Goal: Task Accomplishment & Management: Manage account settings

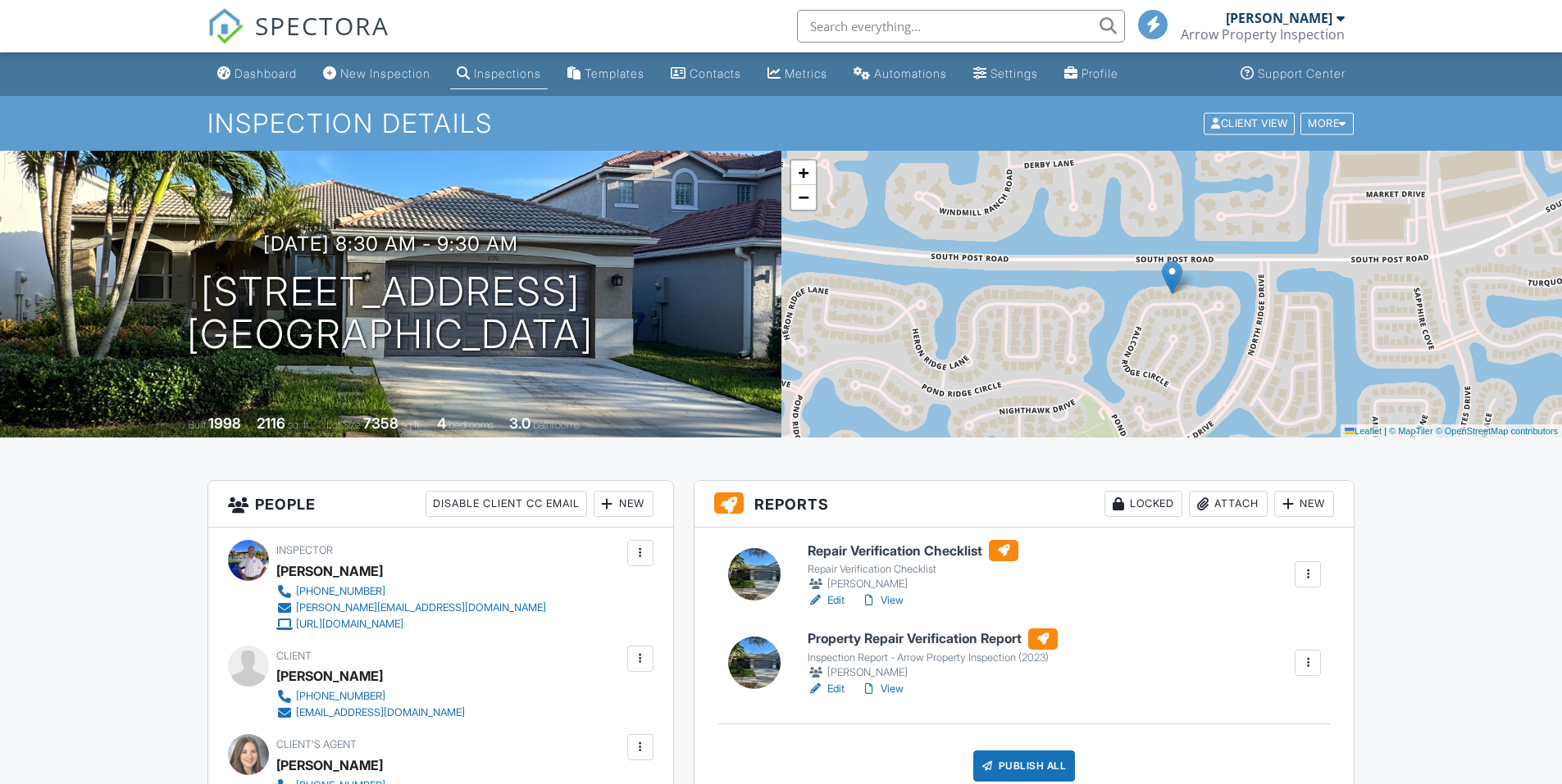
click at [1312, 575] on div at bounding box center [1307, 574] width 17 height 17
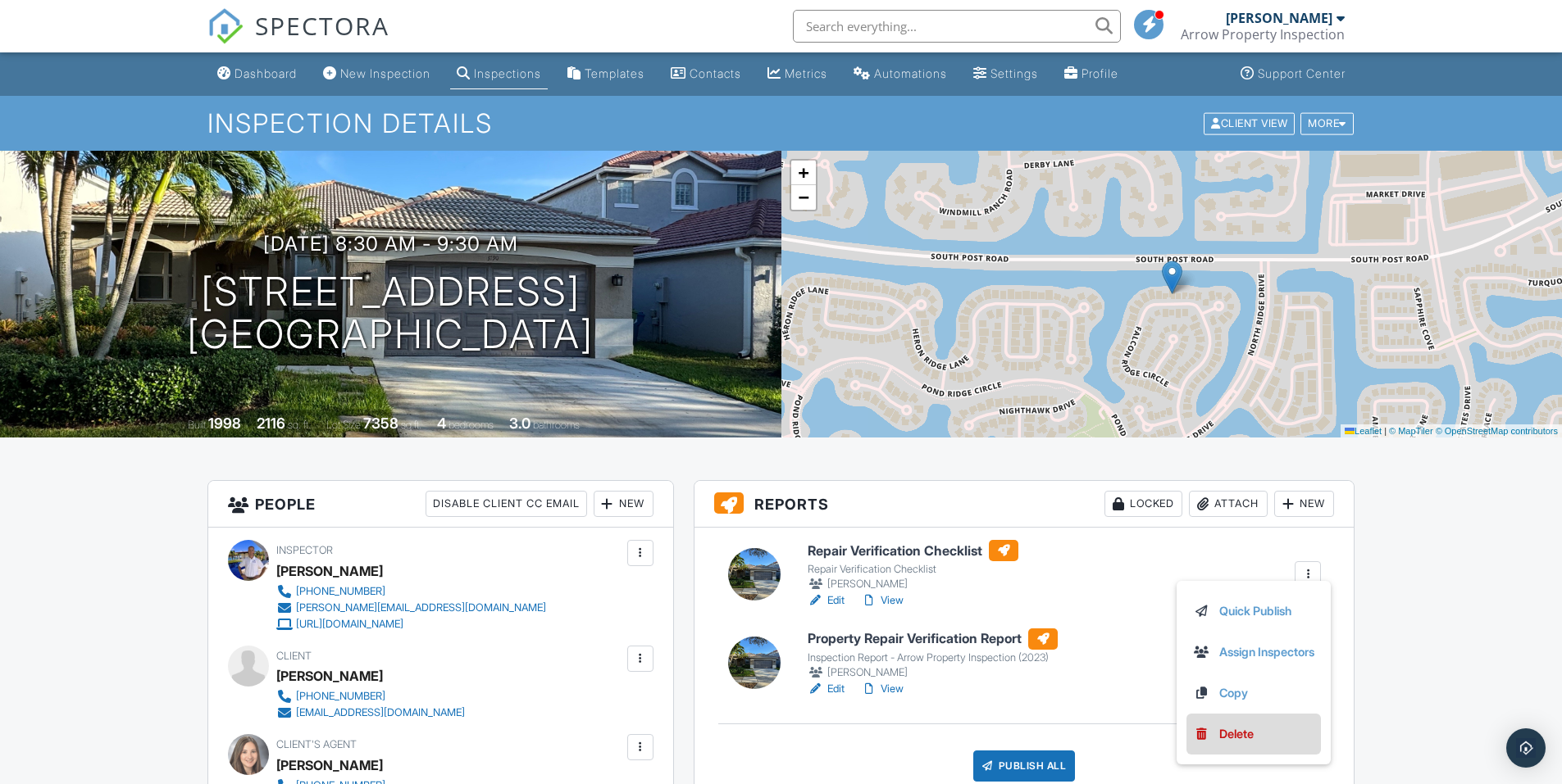
click at [1236, 735] on div "Delete" at bounding box center [1236, 735] width 35 height 18
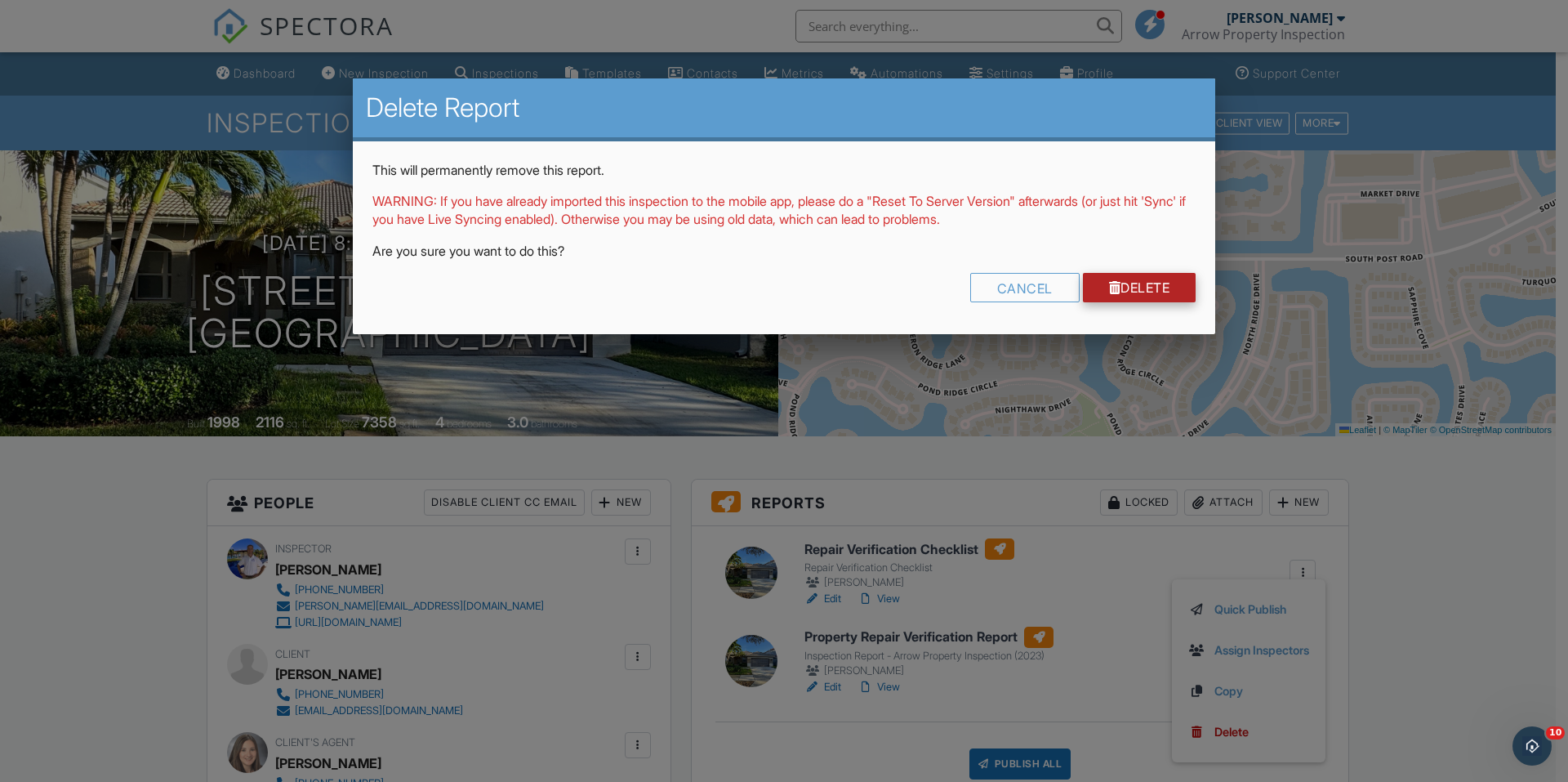
click at [1135, 286] on link "Delete" at bounding box center [1140, 287] width 113 height 30
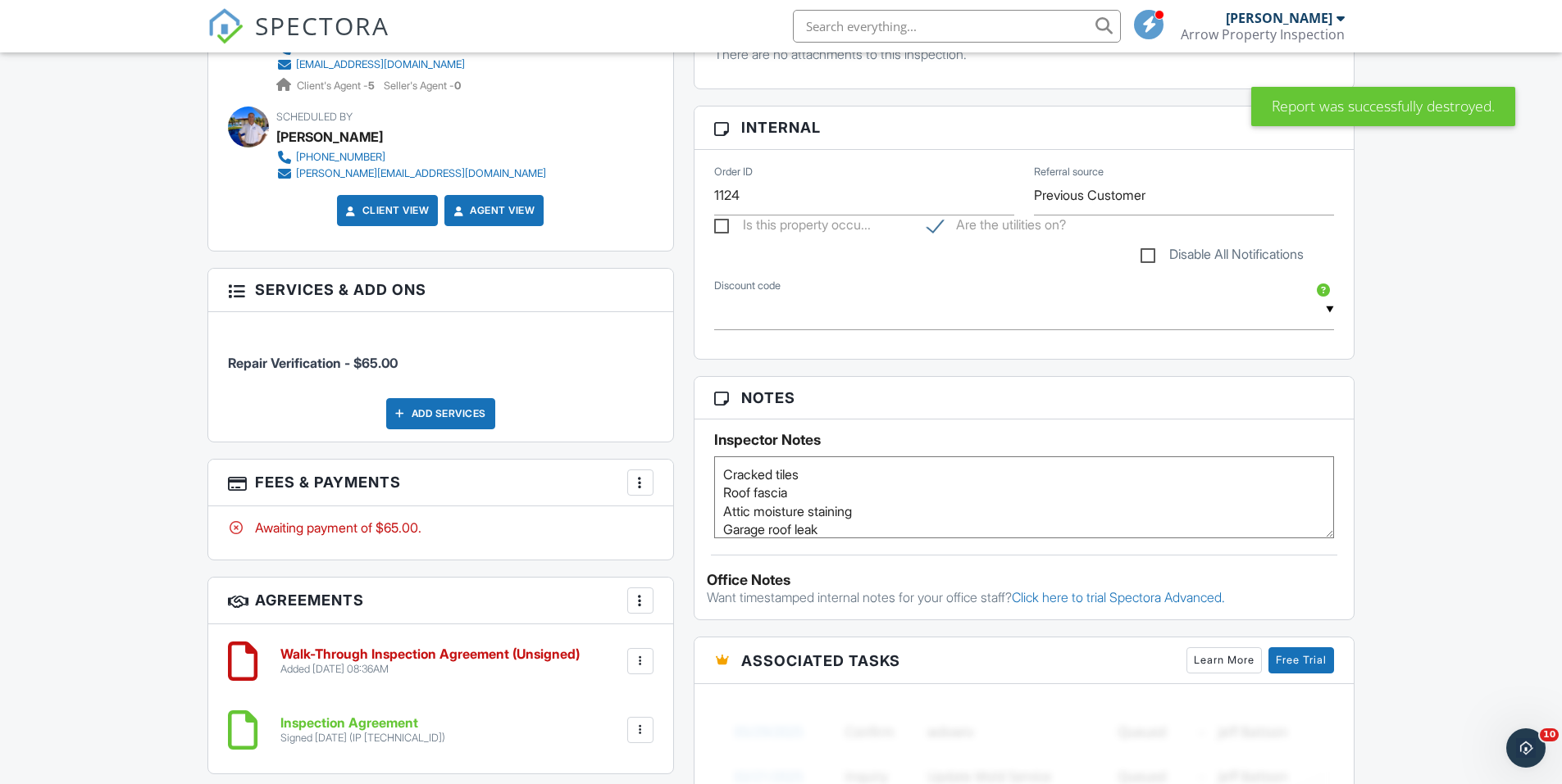
click at [646, 661] on div at bounding box center [640, 661] width 17 height 17
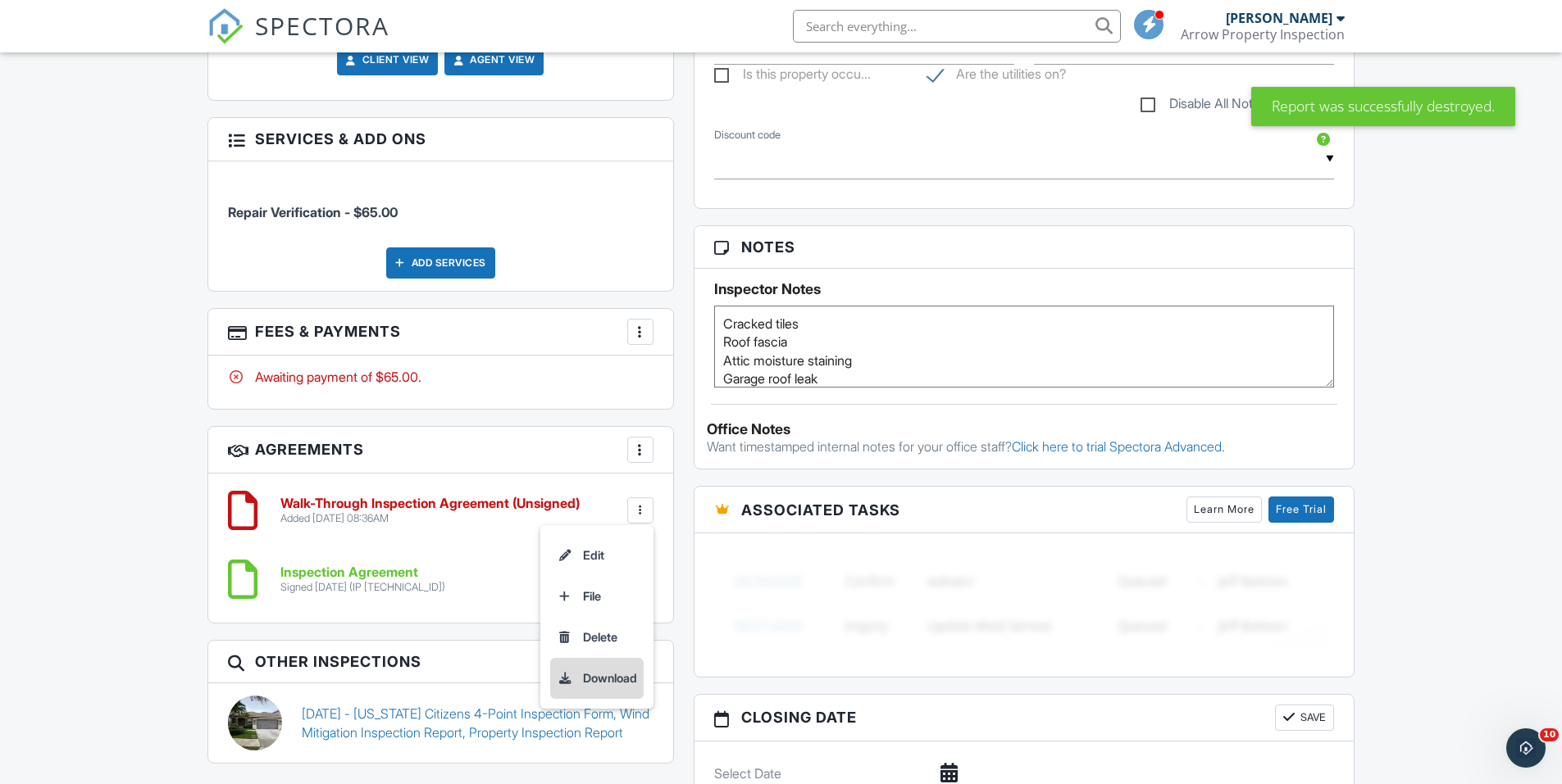
scroll to position [901, 0]
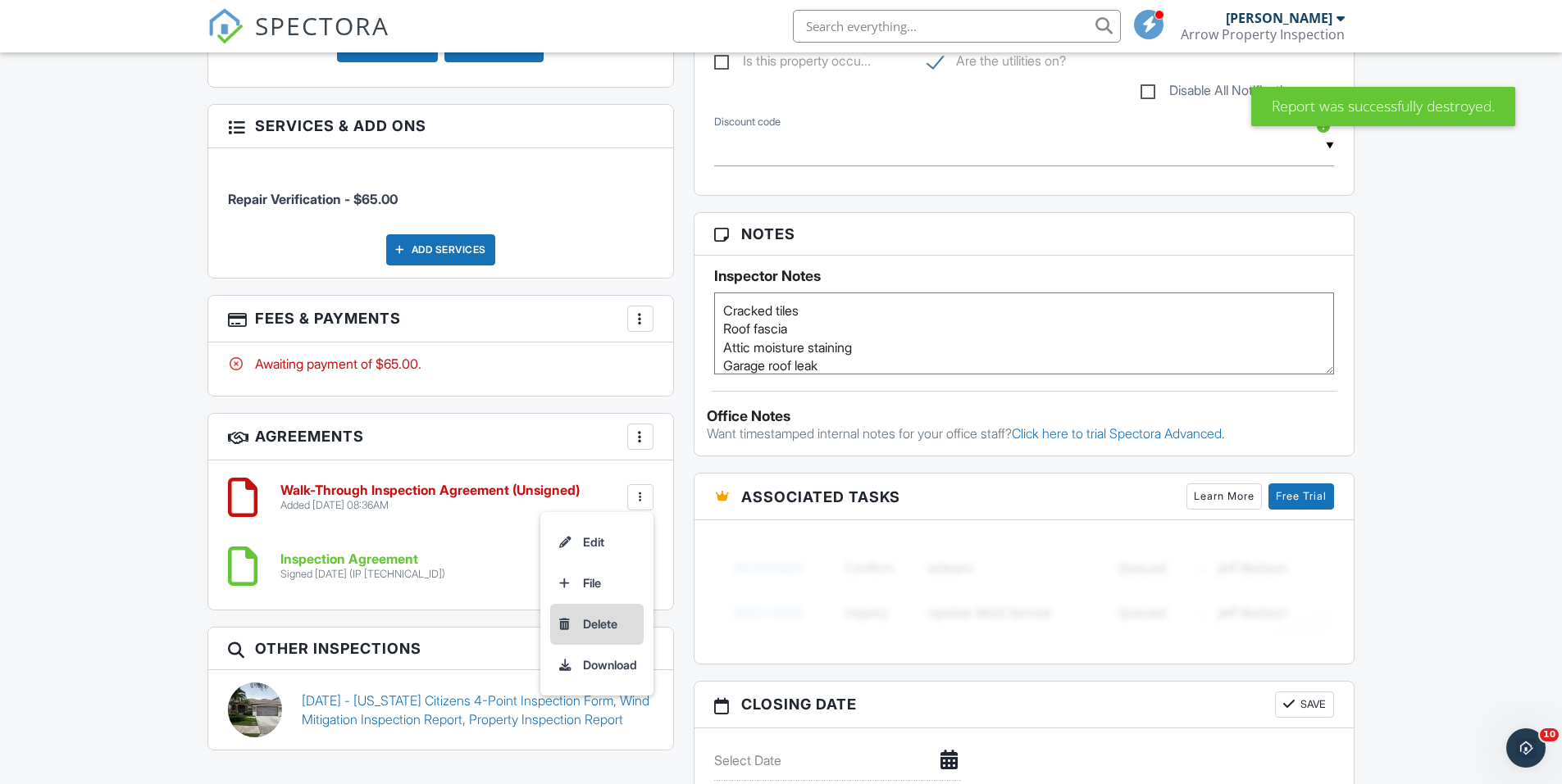
click at [594, 623] on li "Delete" at bounding box center [596, 624] width 93 height 41
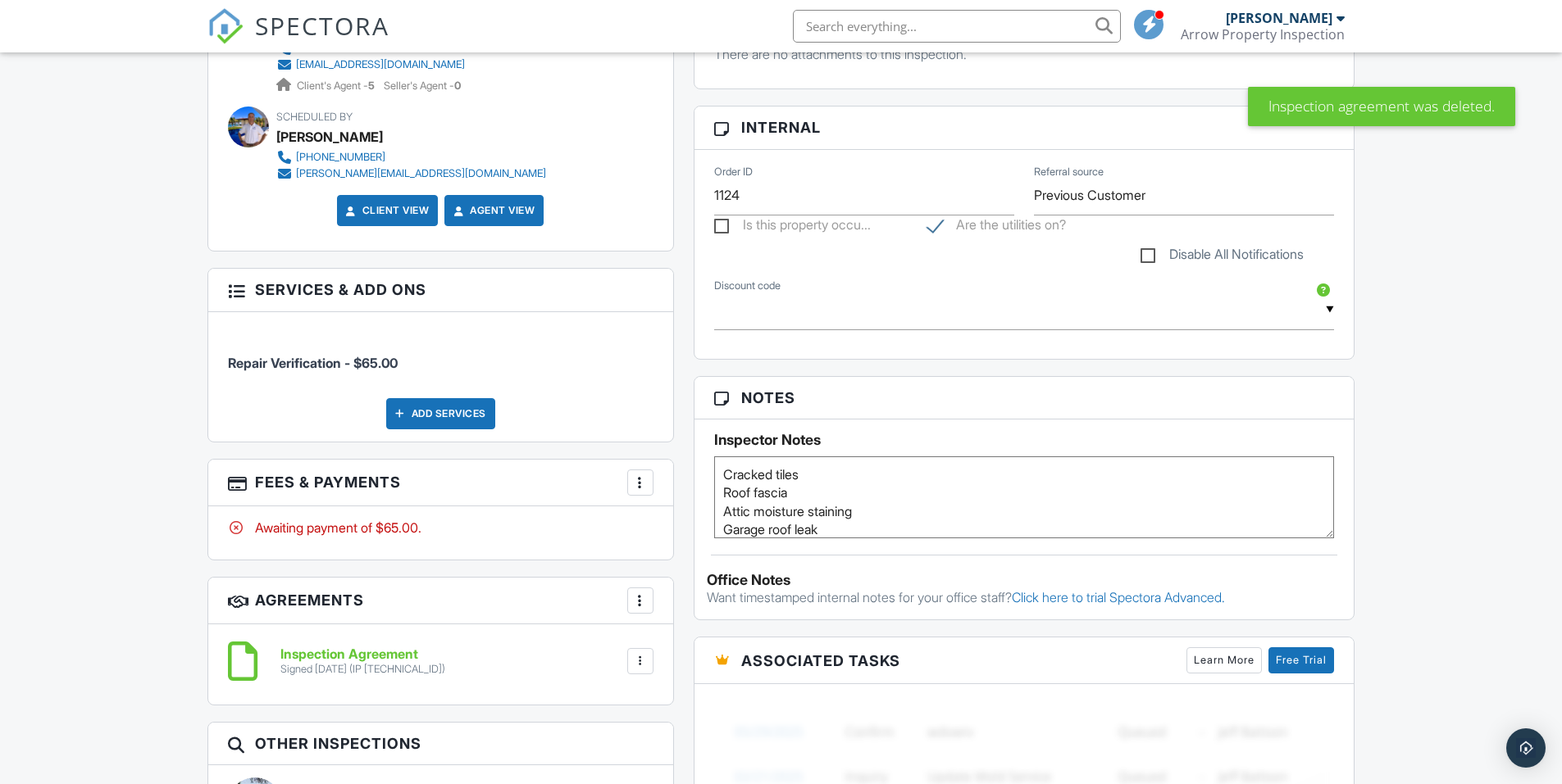
click at [646, 475] on div at bounding box center [640, 482] width 17 height 17
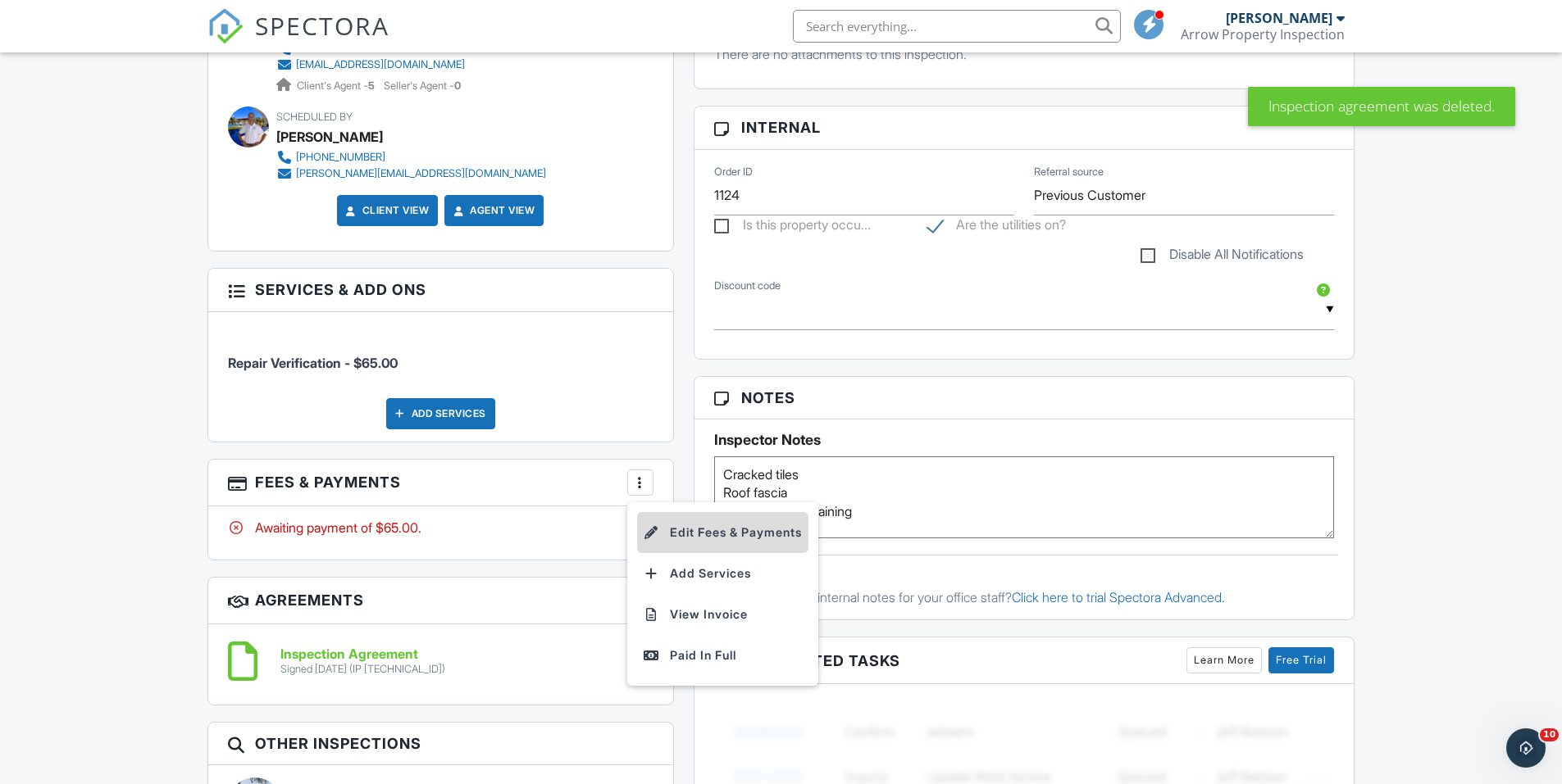
click at [697, 526] on li "Edit Fees & Payments" at bounding box center [722, 532] width 171 height 41
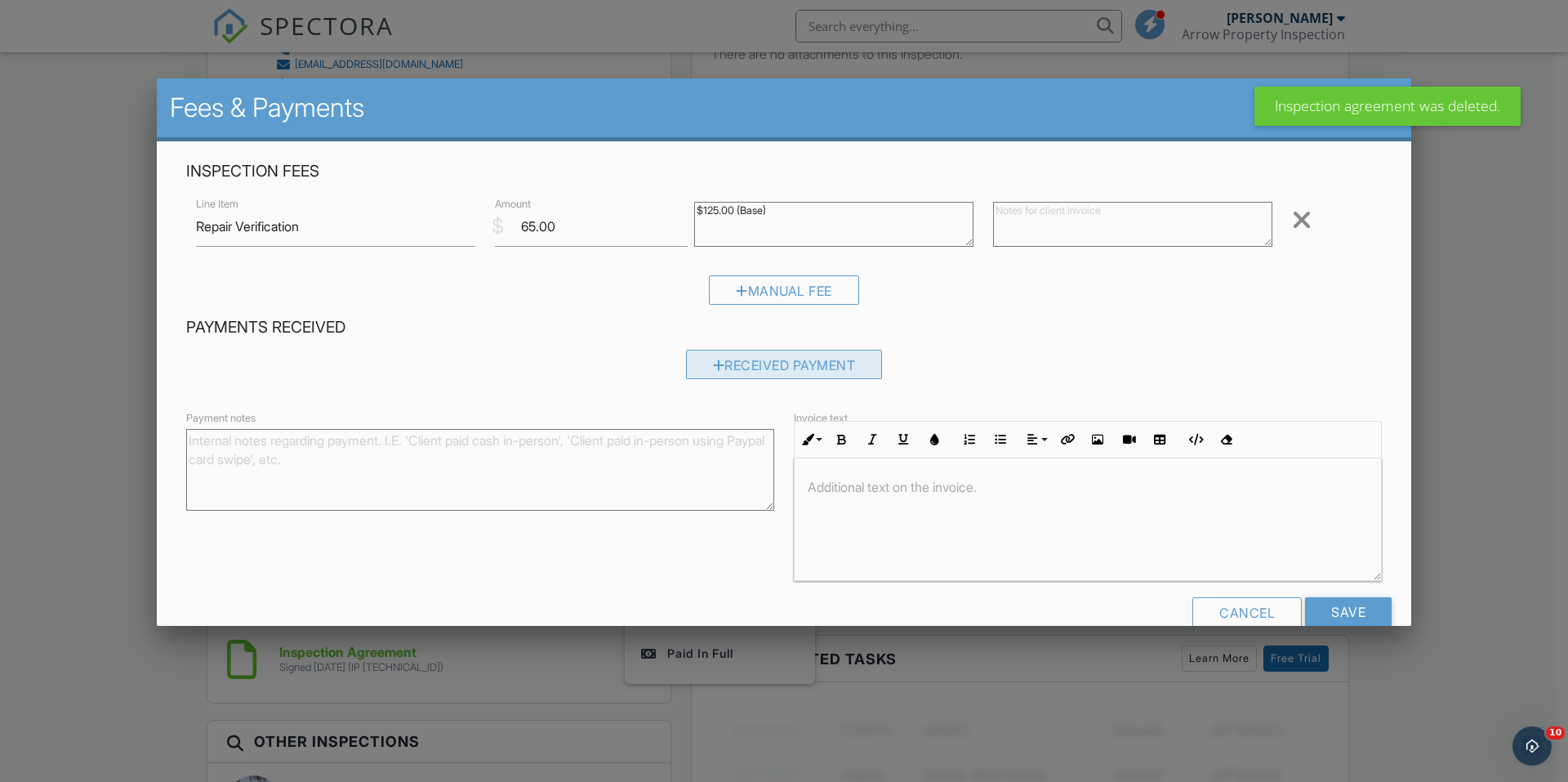
click at [797, 365] on div "Received Payment" at bounding box center [784, 364] width 196 height 30
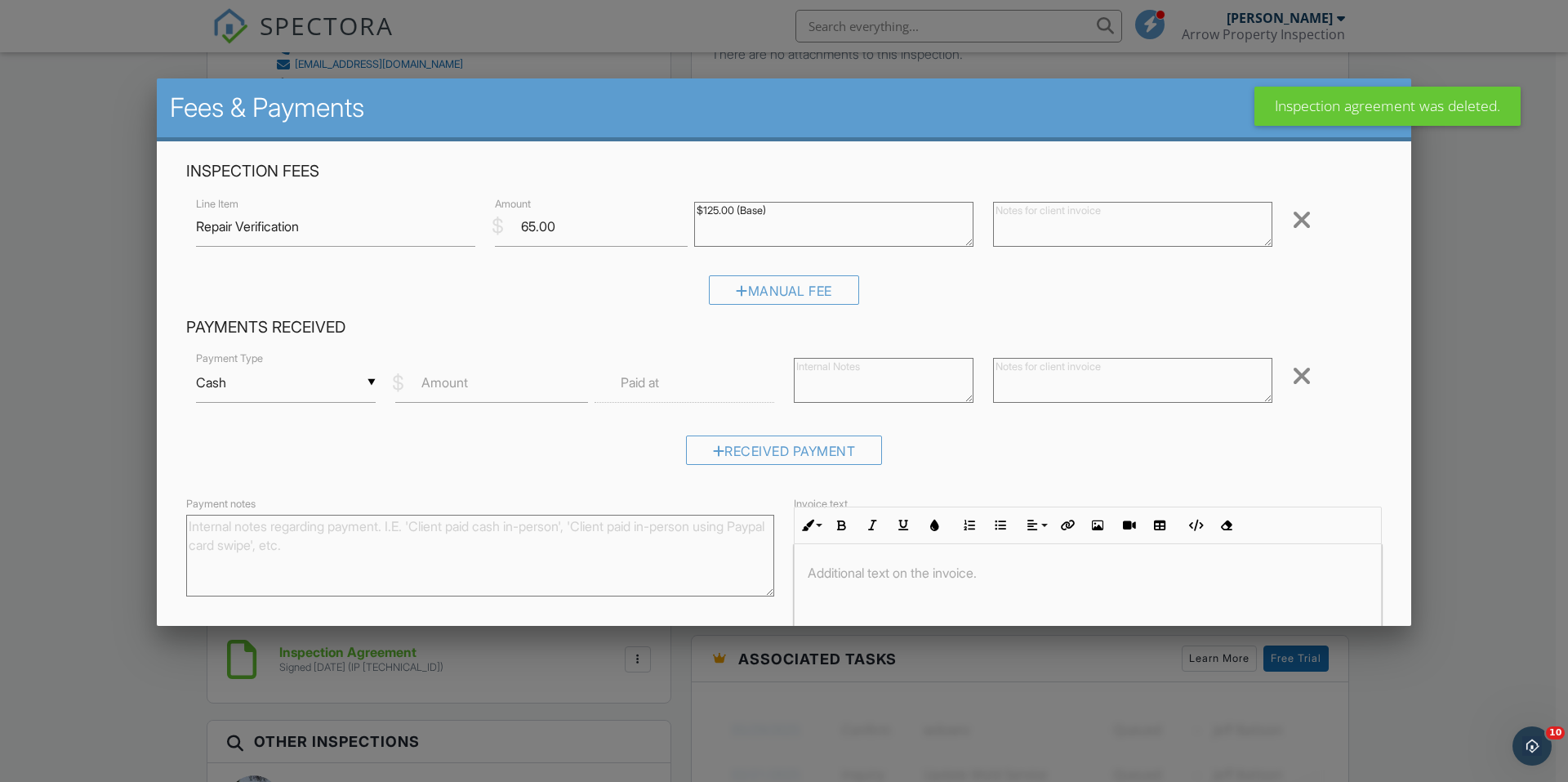
click at [334, 388] on div "▼ Cash Cash Check On-Site Card Other Cash Check On-Site Card Other" at bounding box center [286, 382] width 180 height 40
click at [252, 587] on span "Other" at bounding box center [285, 596] width 152 height 40
type input "Other"
click at [442, 386] on label "Amount" at bounding box center [444, 382] width 46 height 18
click at [442, 386] on input "Amount" at bounding box center [491, 382] width 192 height 40
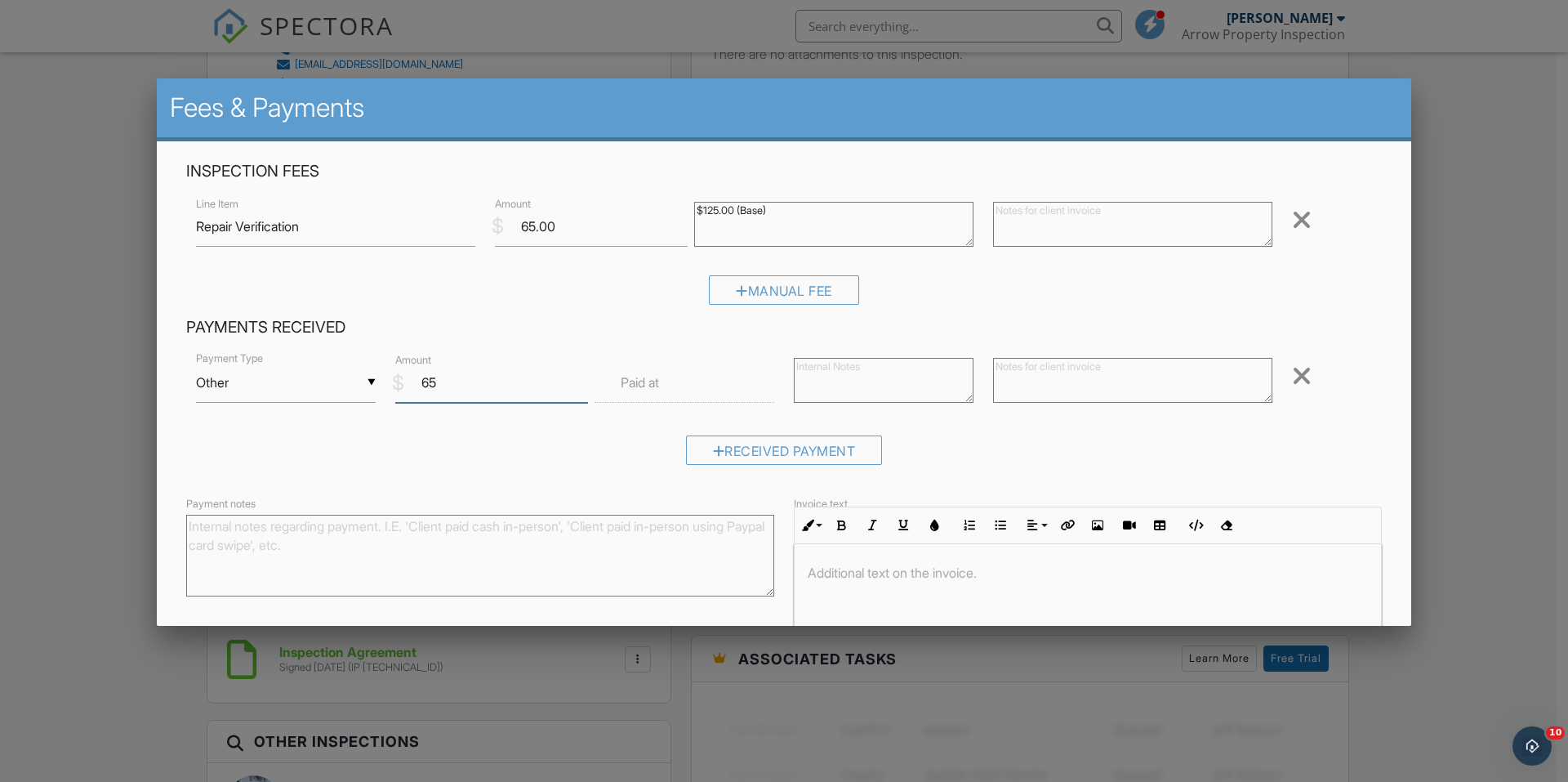
type input "65"
click at [825, 372] on textarea at bounding box center [884, 381] width 180 height 45
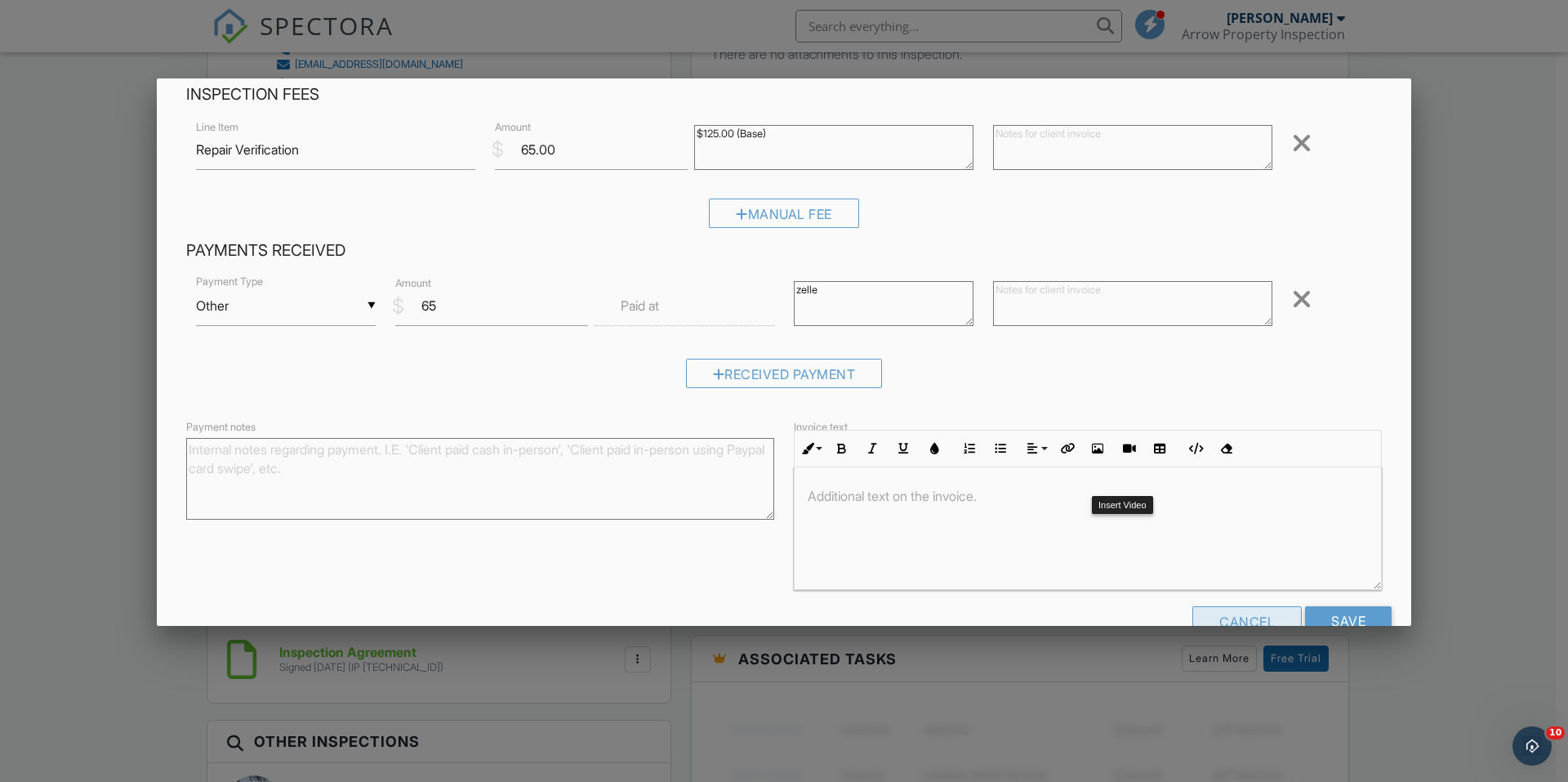
scroll to position [118, 0]
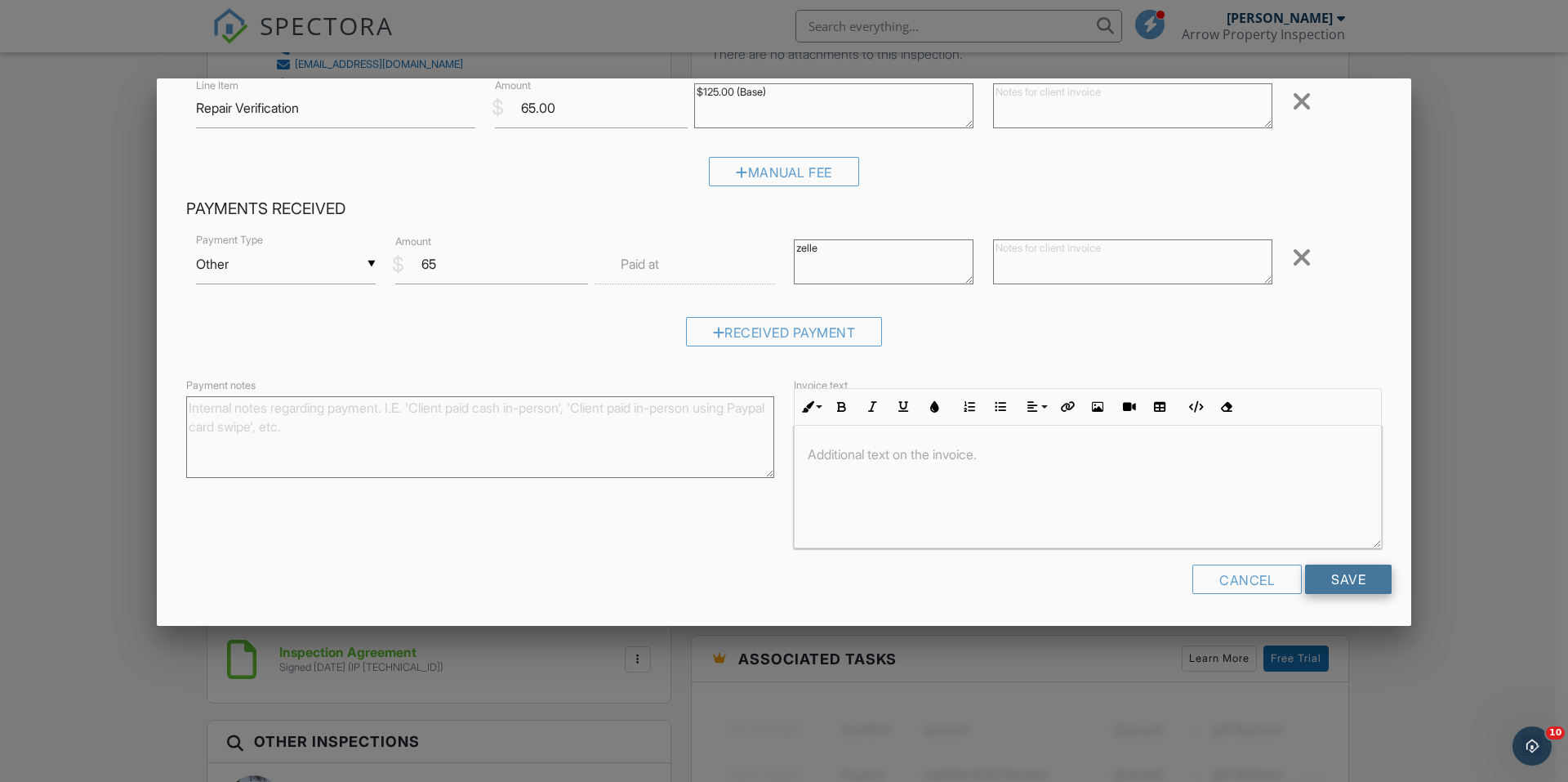
type textarea "zelle"
click at [1322, 582] on input "Save" at bounding box center [1349, 580] width 87 height 30
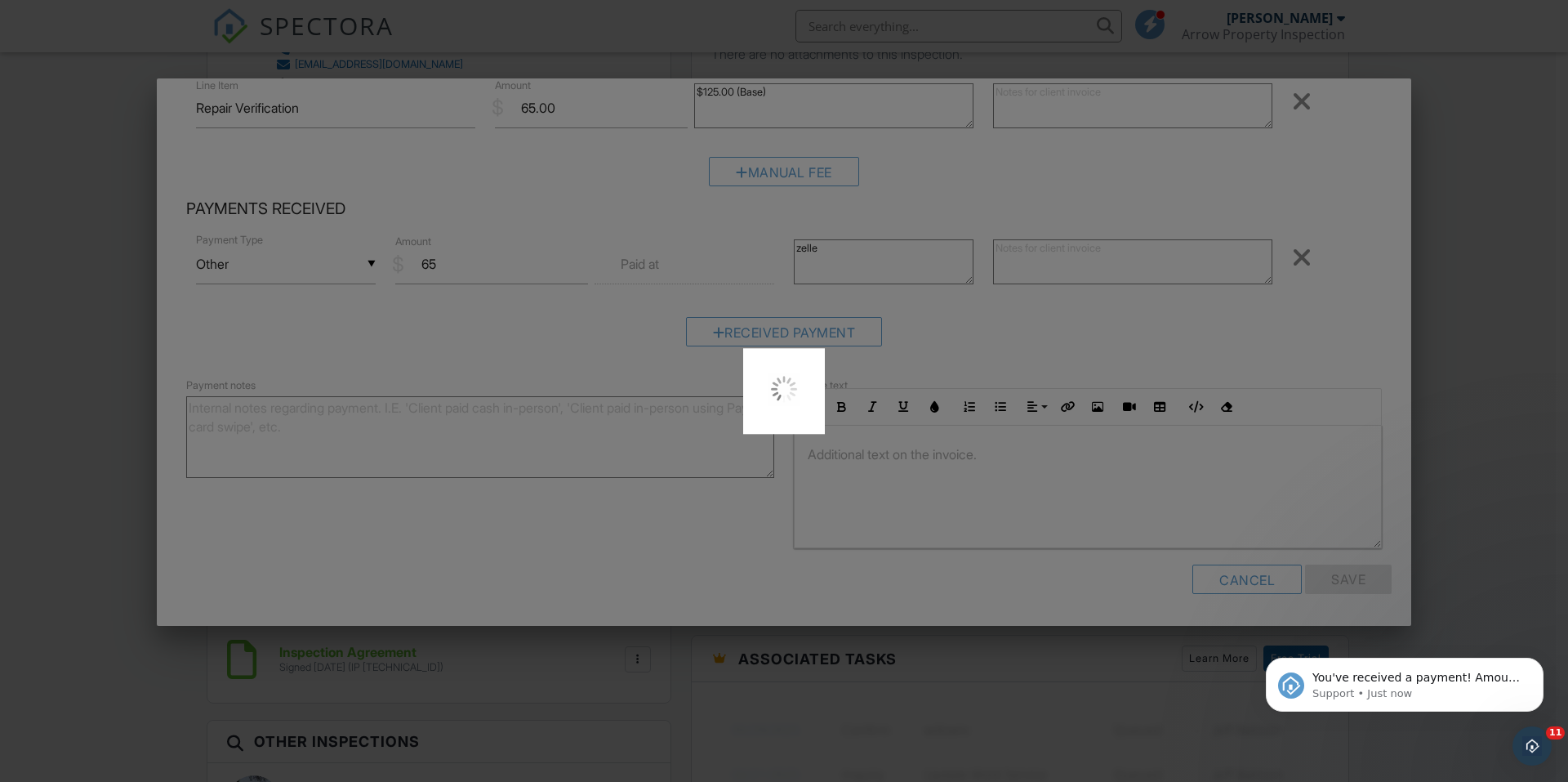
scroll to position [0, 0]
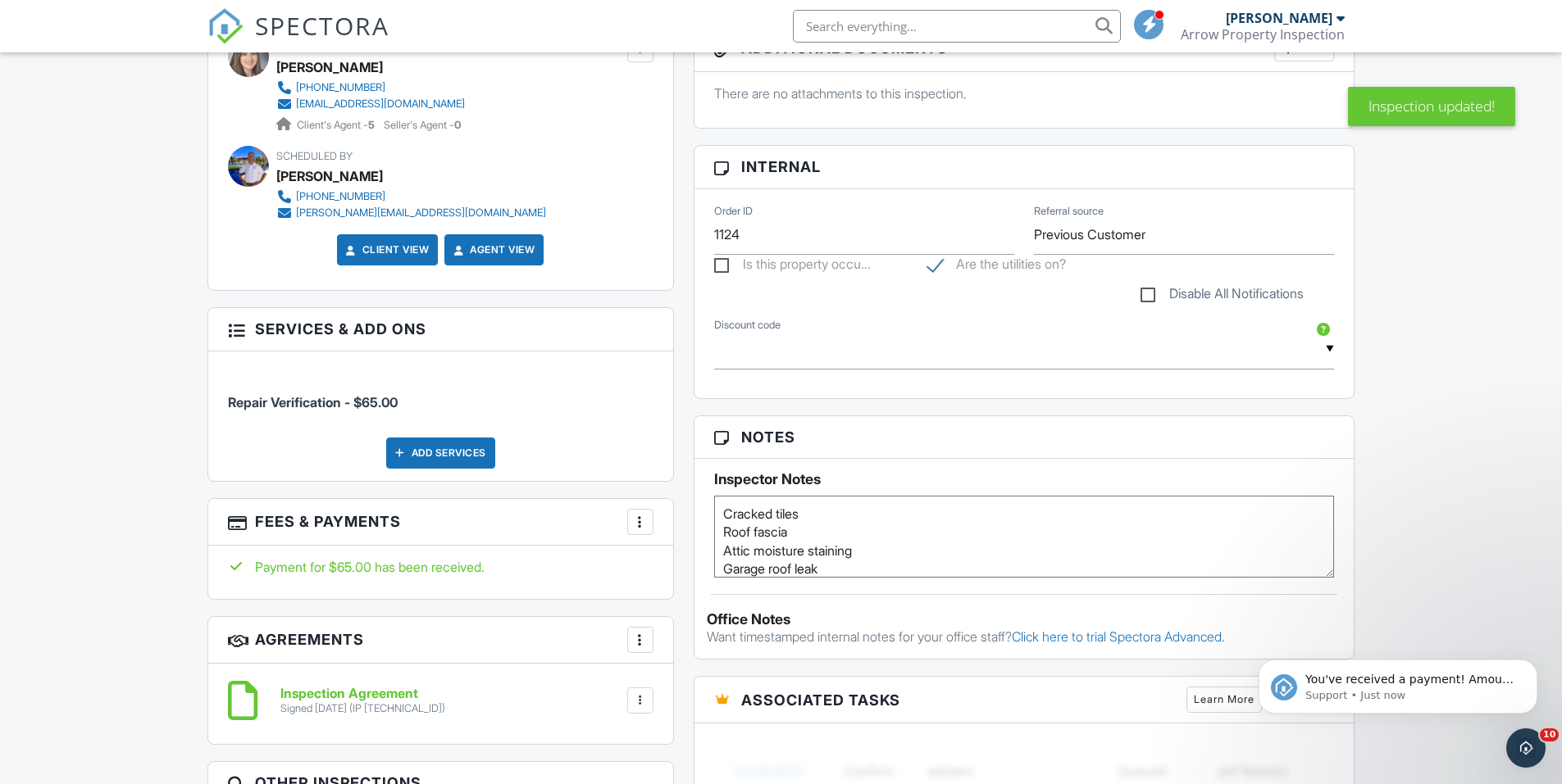
scroll to position [737, 0]
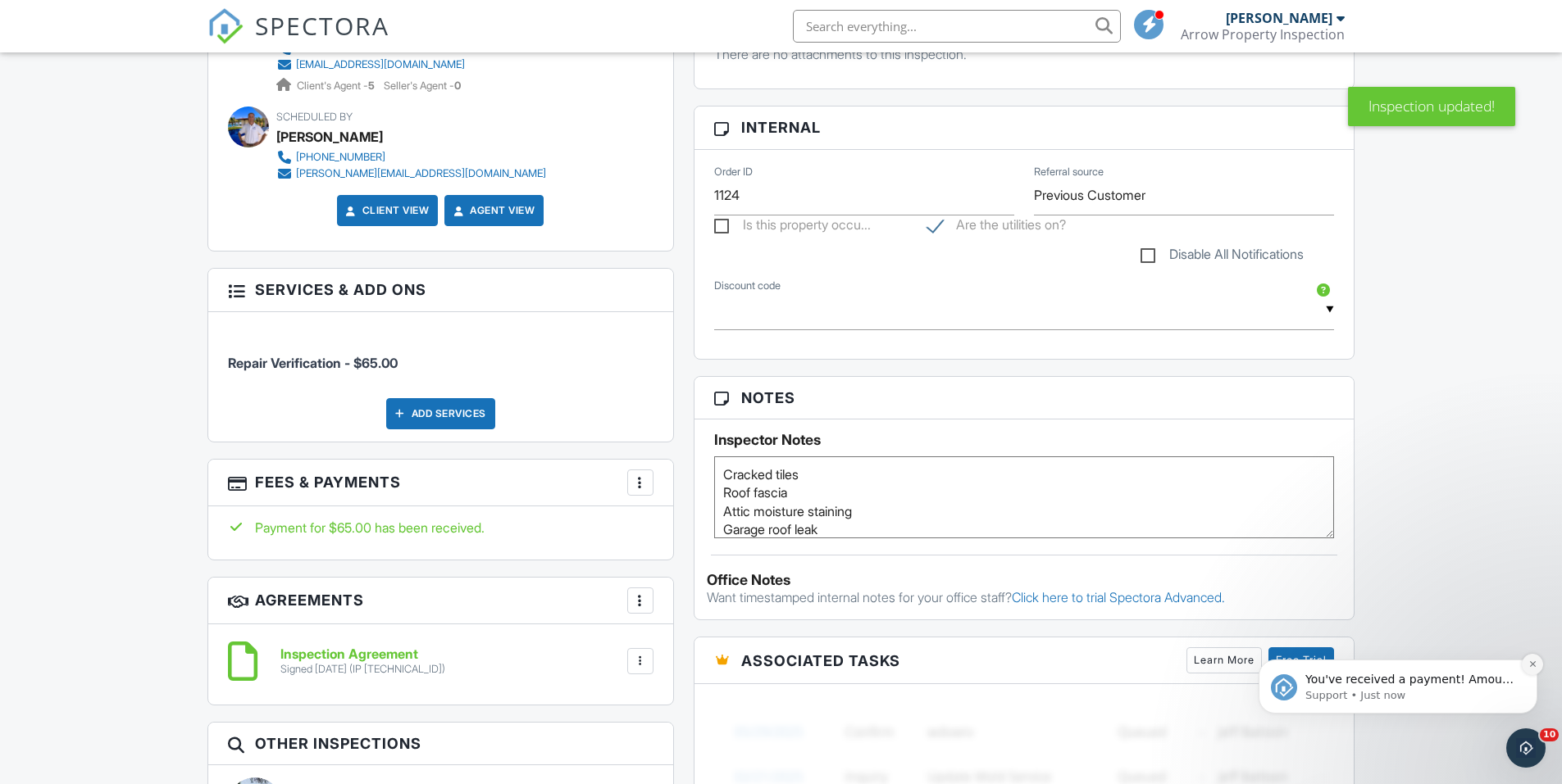
click at [1534, 661] on icon "Dismiss notification" at bounding box center [1532, 663] width 9 height 9
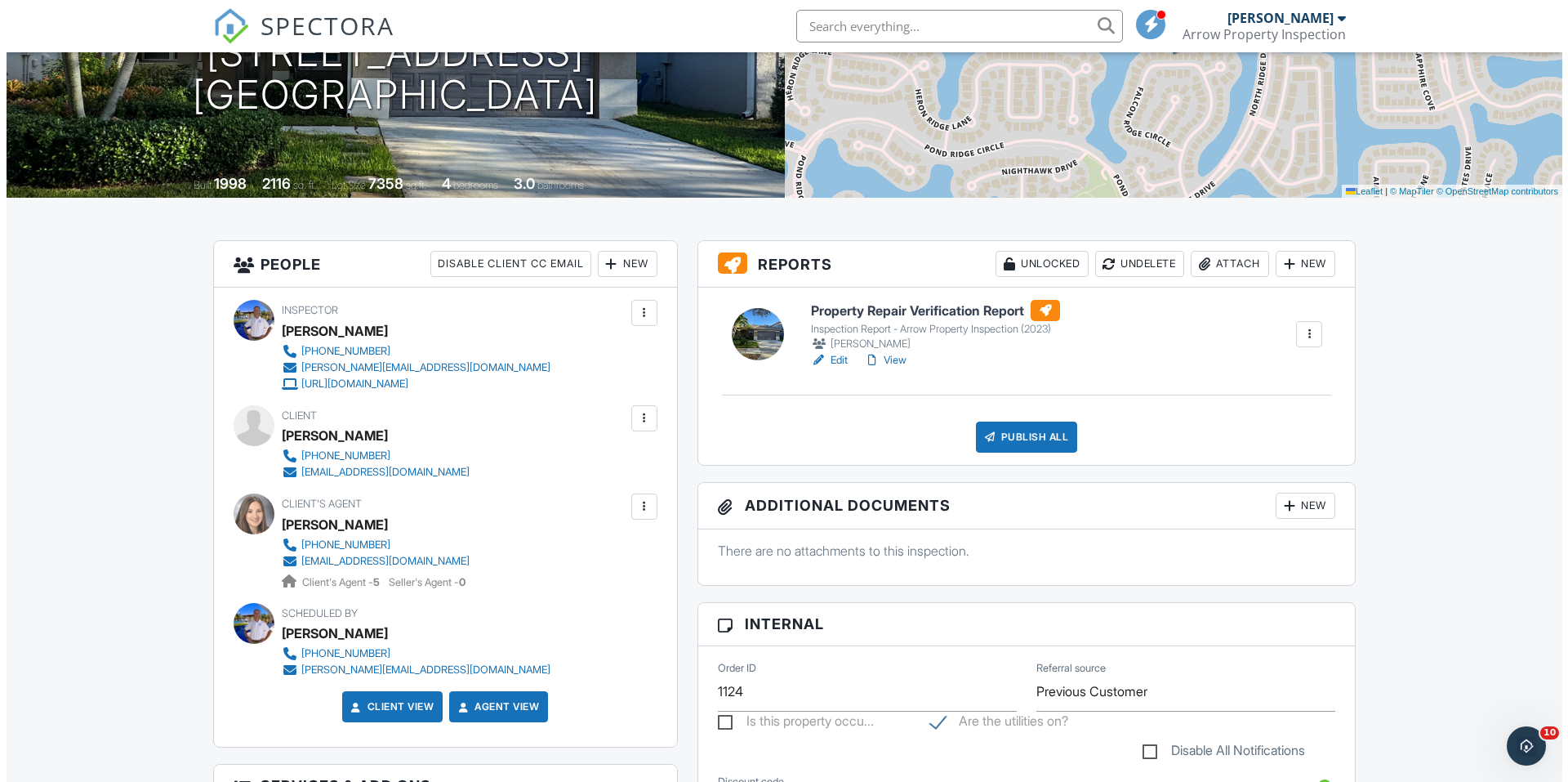
scroll to position [236, 0]
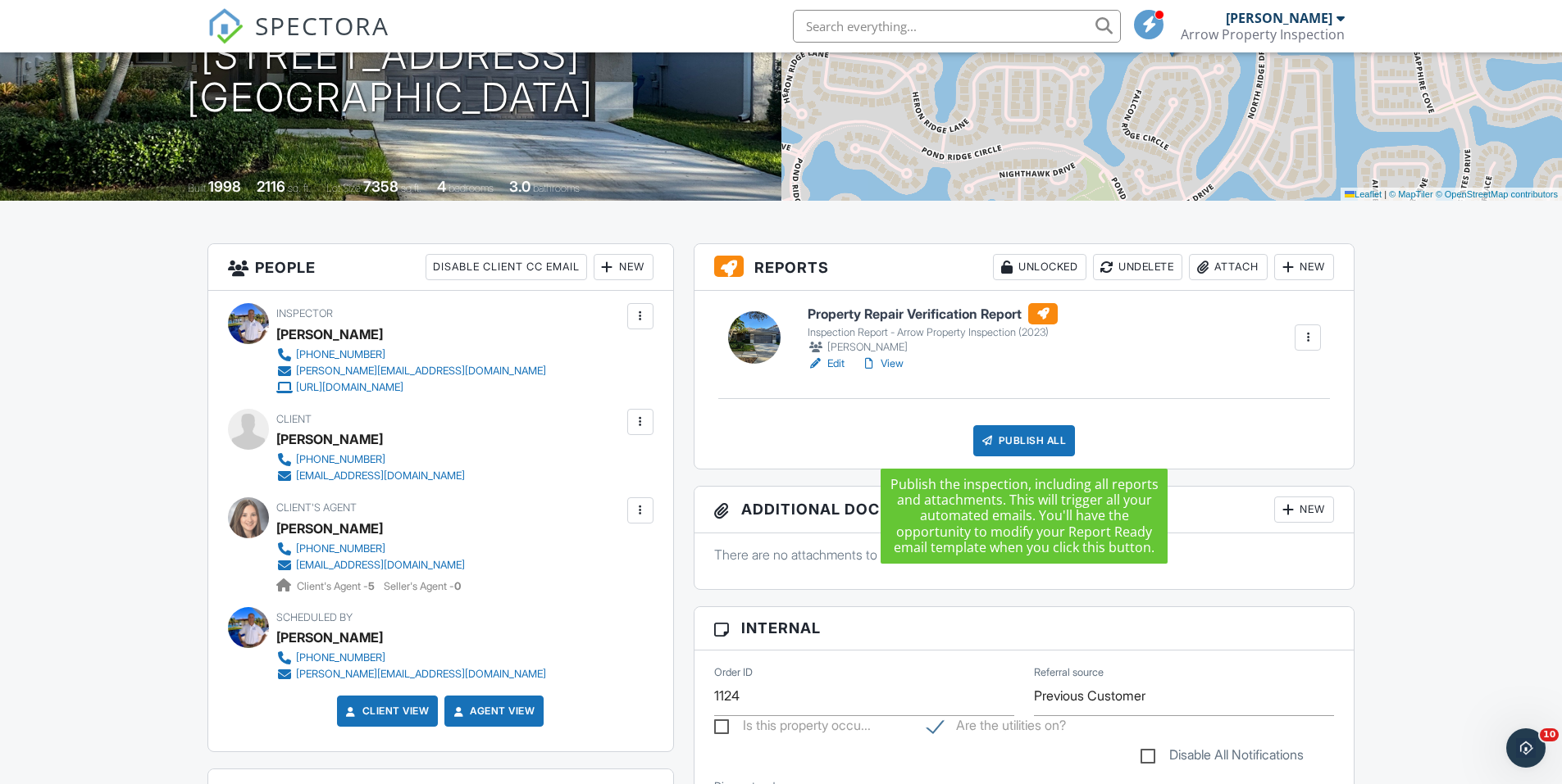
click at [1051, 444] on div "Publish All" at bounding box center [1023, 441] width 102 height 31
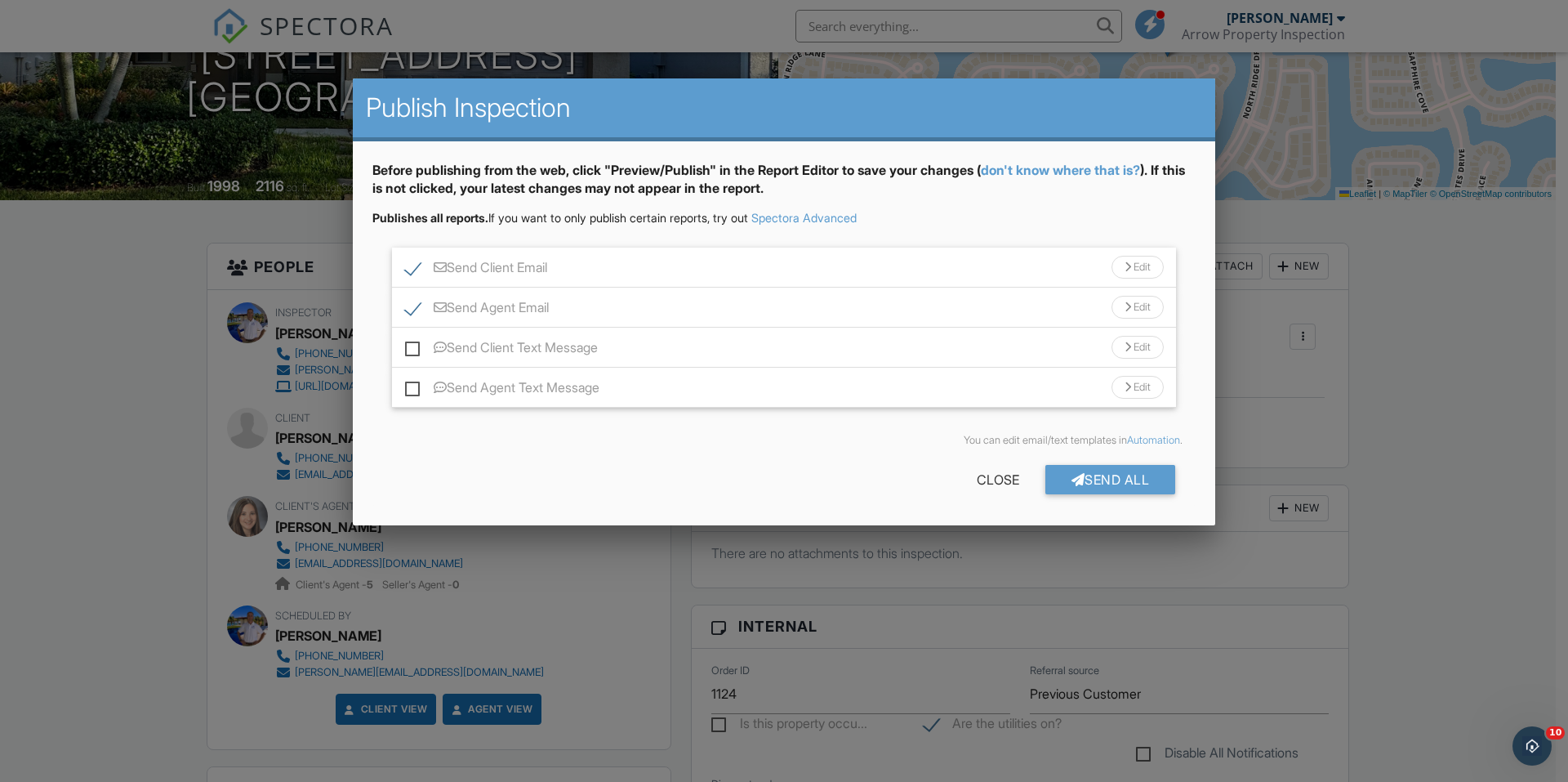
click at [1137, 302] on div "Edit" at bounding box center [1137, 307] width 52 height 23
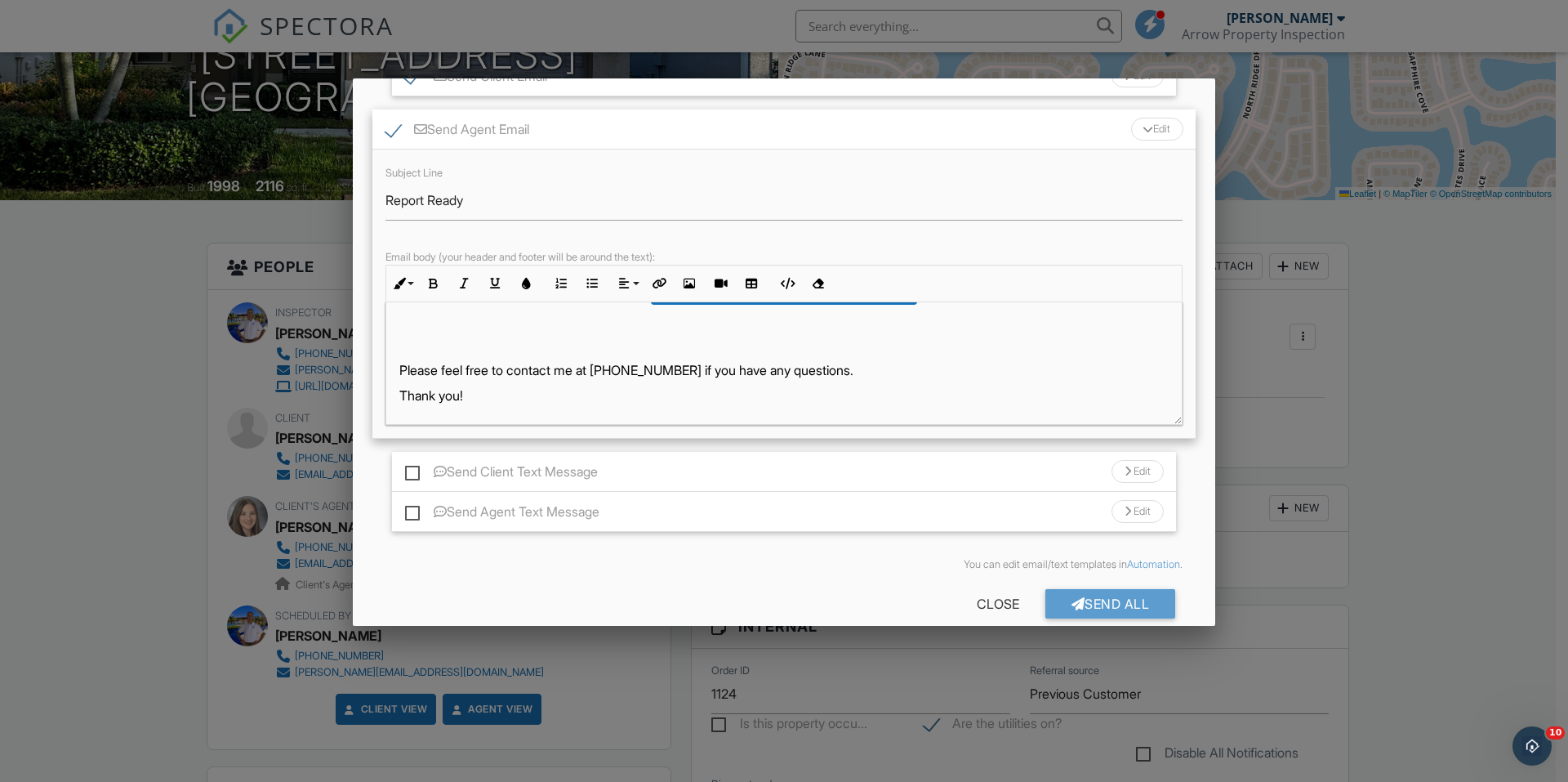
scroll to position [215, 0]
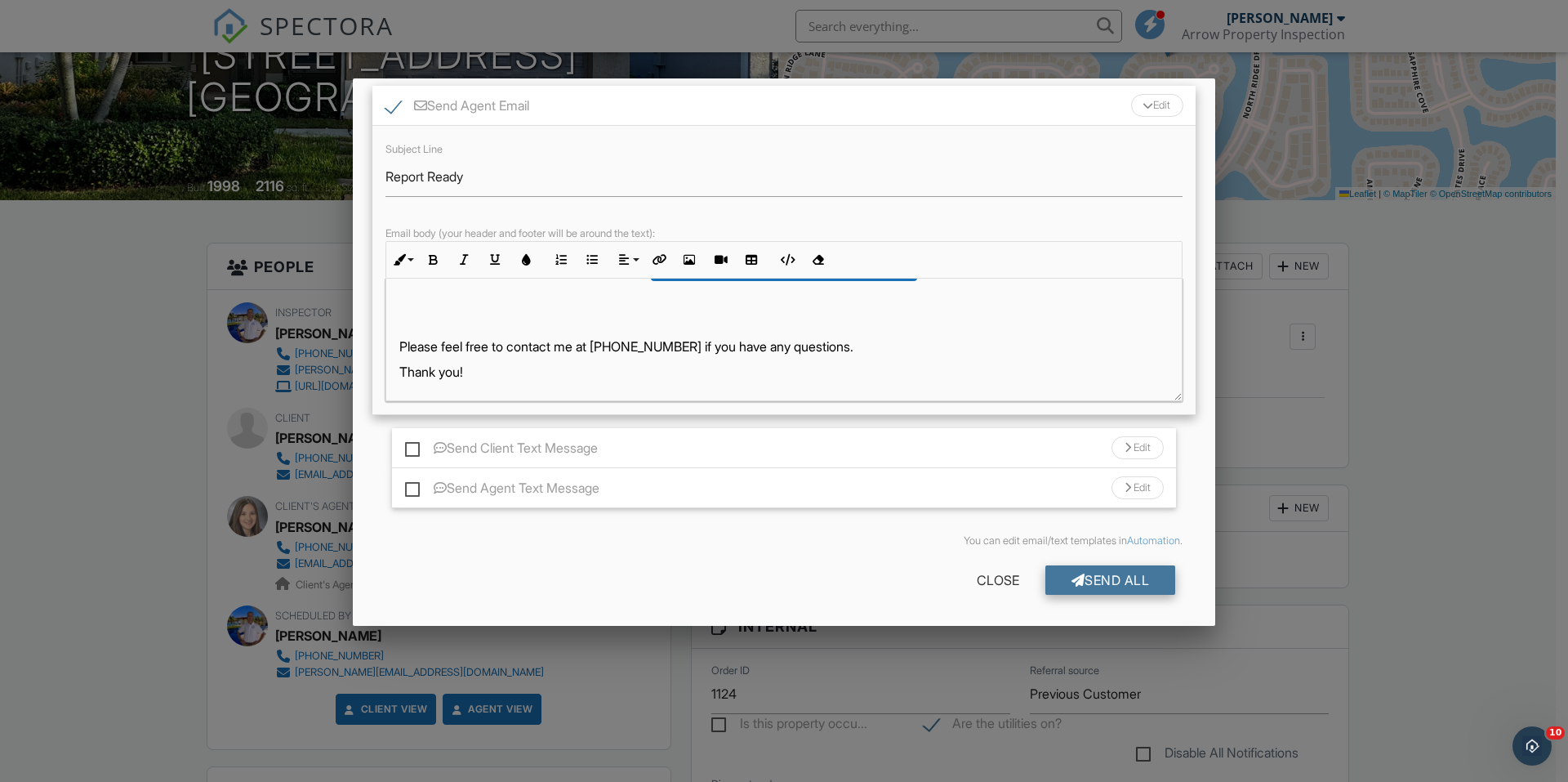
click at [1094, 577] on div "Send All" at bounding box center [1110, 581] width 130 height 30
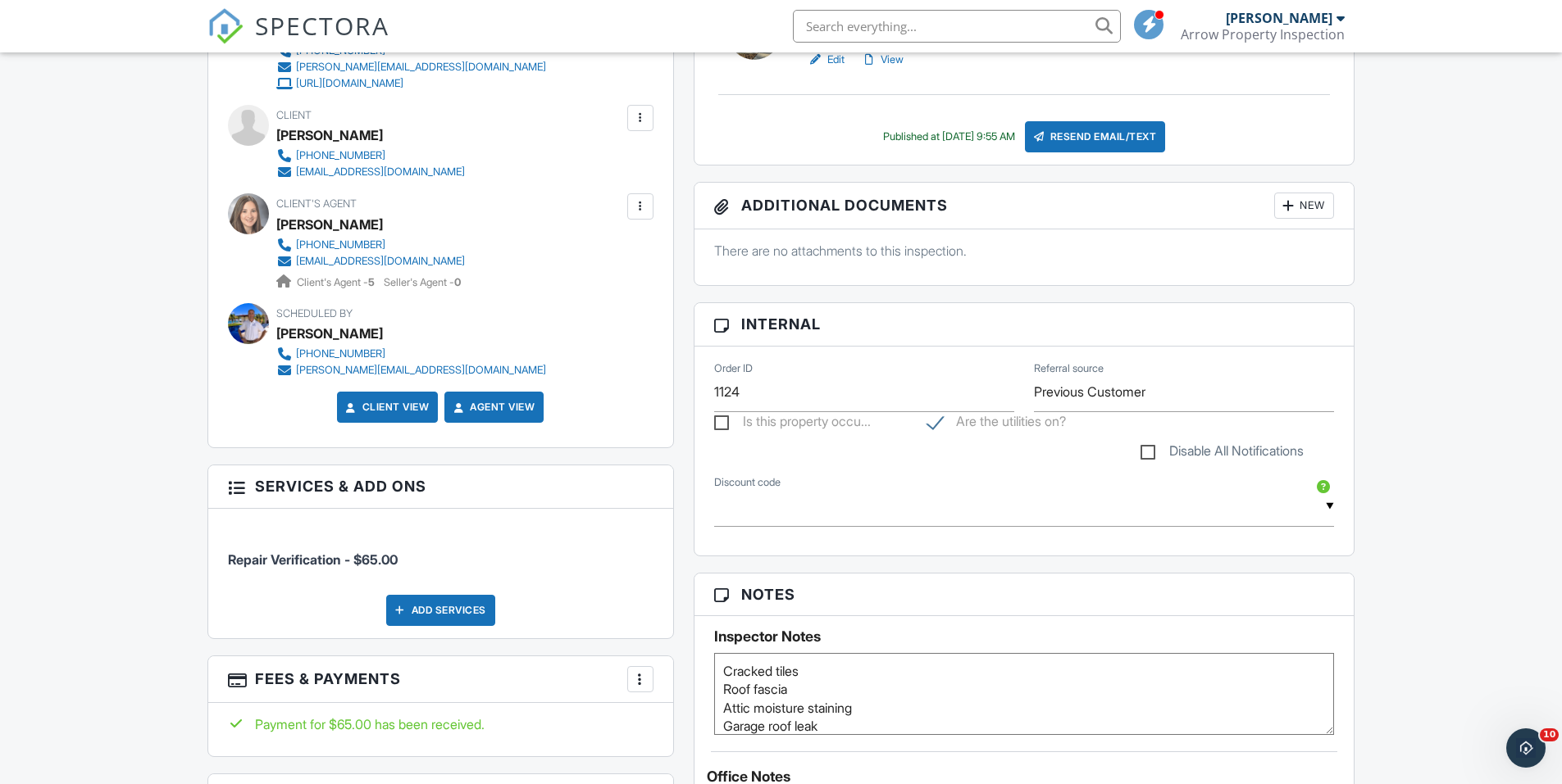
scroll to position [565, 0]
